Goal: Task Accomplishment & Management: Manage account settings

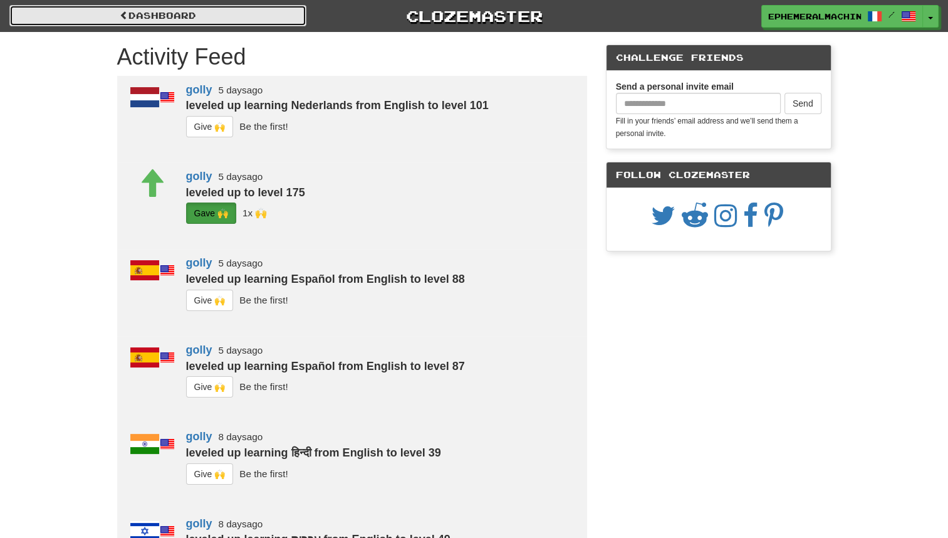
click at [272, 22] on link "Dashboard" at bounding box center [157, 15] width 297 height 21
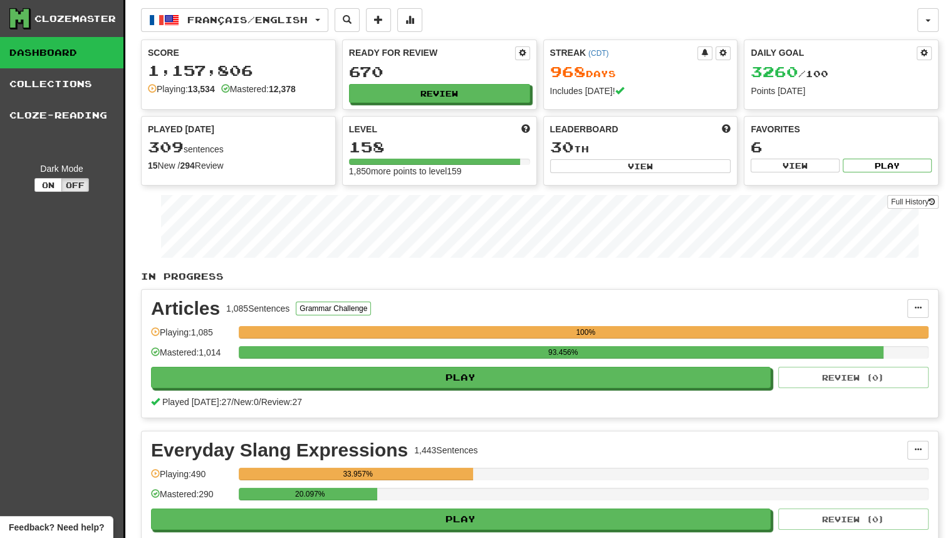
click at [915, 26] on div "Français / English Français / English Streak: 968 Review: 670 Daily Goal: 3260 …" at bounding box center [529, 20] width 776 height 24
drag, startPoint x: 764, startPoint y: 65, endPoint x: 793, endPoint y: 58, distance: 29.0
click at [793, 58] on div "Daily Goal 3260 / 100 Points today" at bounding box center [841, 71] width 194 height 63
click at [793, 58] on div "Daily Goal" at bounding box center [834, 53] width 166 height 14
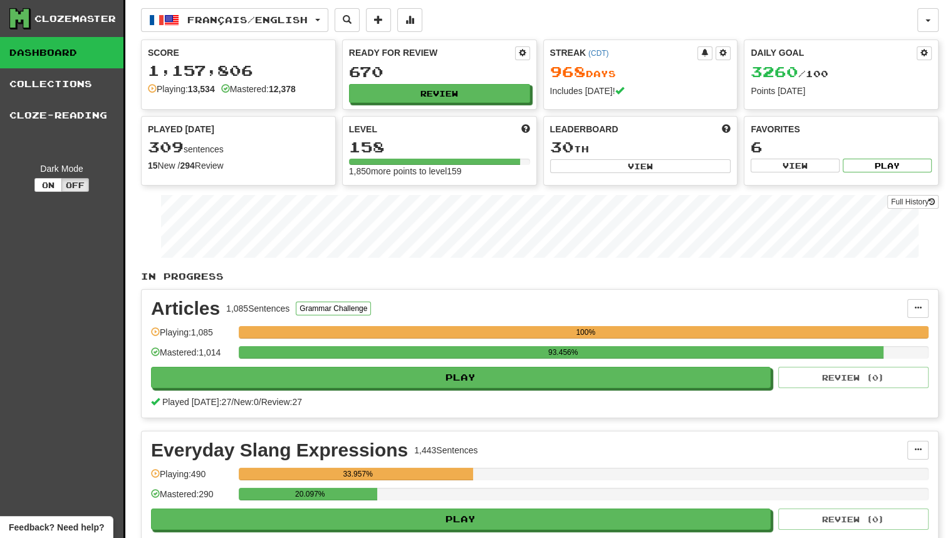
click at [766, 46] on div "Daily Goal" at bounding box center [834, 53] width 166 height 14
click at [925, 18] on button "button" at bounding box center [927, 20] width 21 height 24
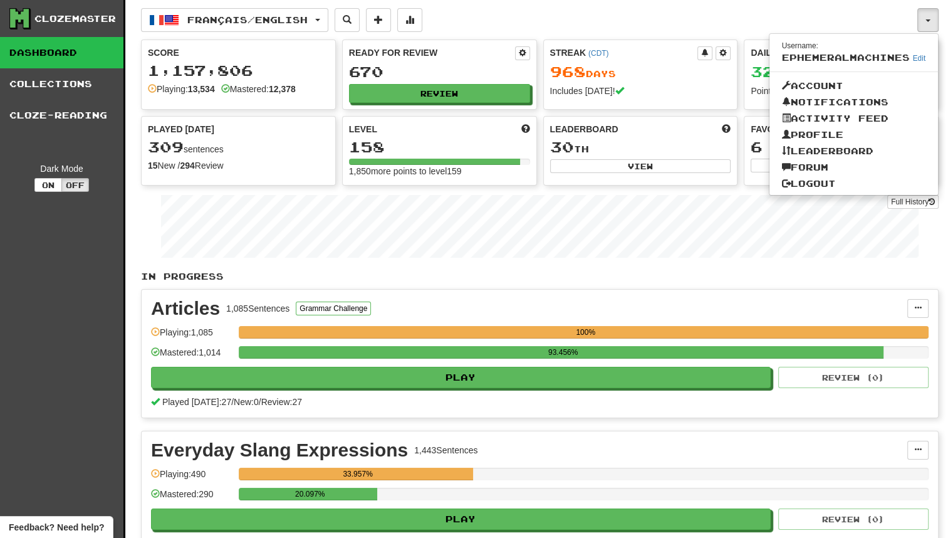
click at [514, 333] on div "100%" at bounding box center [586, 332] width 686 height 13
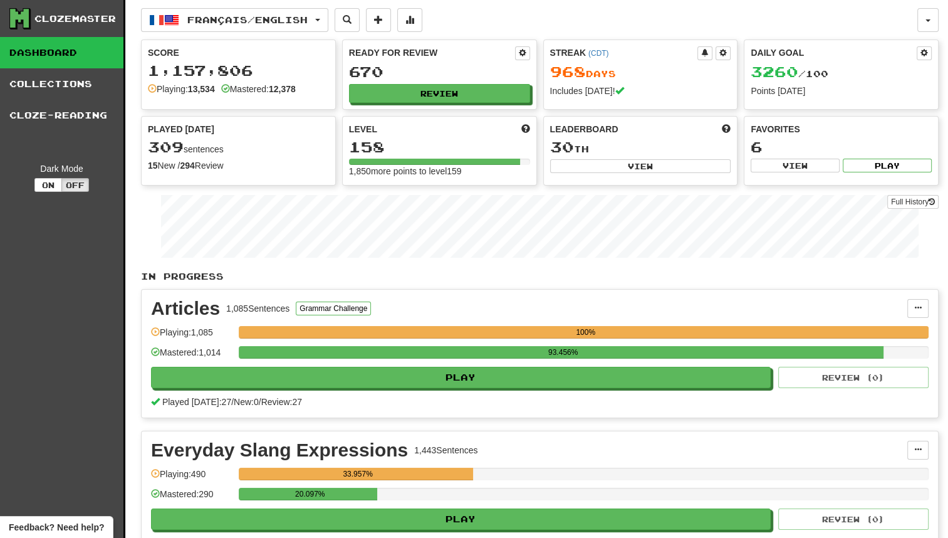
click at [558, 350] on div "93.456%" at bounding box center [563, 352] width 641 height 13
